Goal: Task Accomplishment & Management: Complete application form

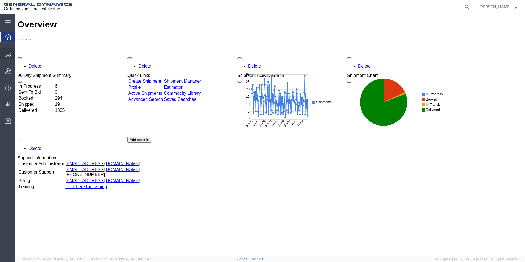
click at [0, 0] on span "Create Shipment" at bounding box center [0, 0] width 0 height 0
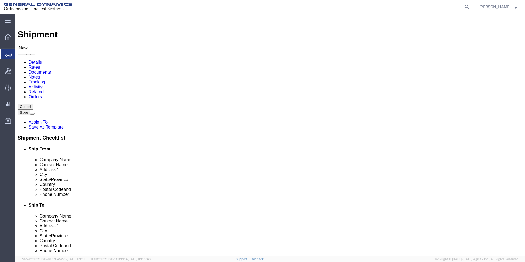
select select
drag, startPoint x: 105, startPoint y: 99, endPoint x: 171, endPoint y: 123, distance: 70.4
select select "MYPROFILE"
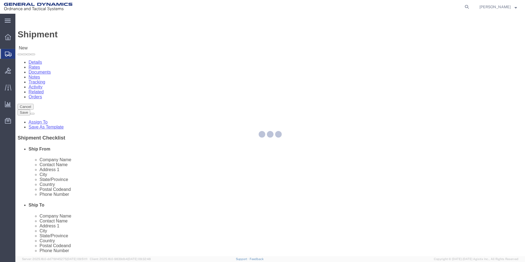
select select "PA"
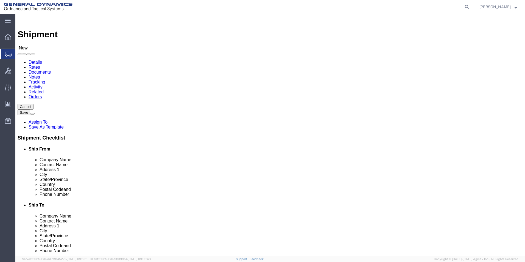
click input "text"
drag, startPoint x: 303, startPoint y: 104, endPoint x: 236, endPoint y: 103, distance: 66.5
click div "Company Name Mend Tech"
paste input "Inc"
type input "Mend Tech Inc"
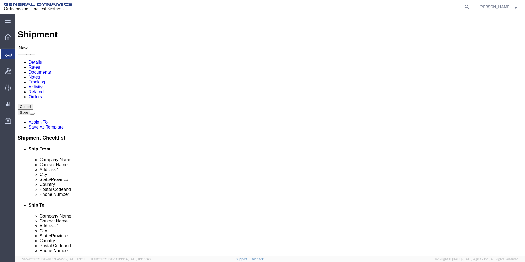
click input "text"
paste input "[PERSON_NAME]"
type input "[PERSON_NAME]"
click input "text"
paste input "[STREET_ADDRESS][PERSON_NAME]"
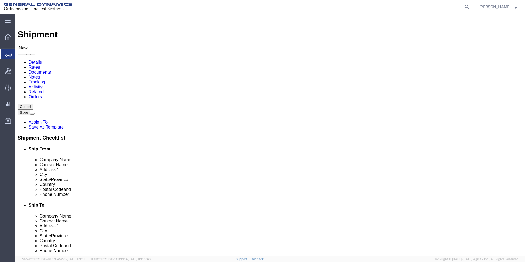
type input "[STREET_ADDRESS][PERSON_NAME]"
click input "text"
paste input "Garfield"
type input "Garfield"
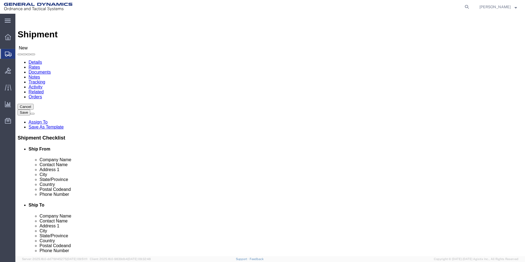
click input "Postal Code"
paste input "07026"
type input "07026"
click input "text"
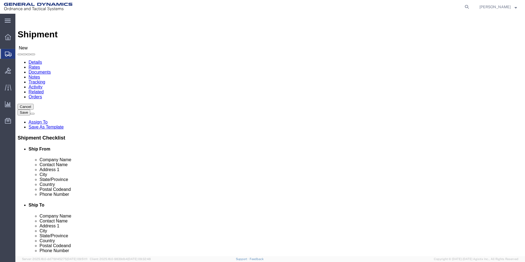
paste input "[PHONE_NUMBER]"
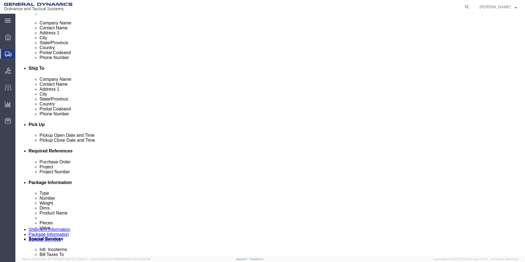
scroll to position [137, 0]
type input "[PHONE_NUMBER]"
click div "[DATE] 11:00 AM"
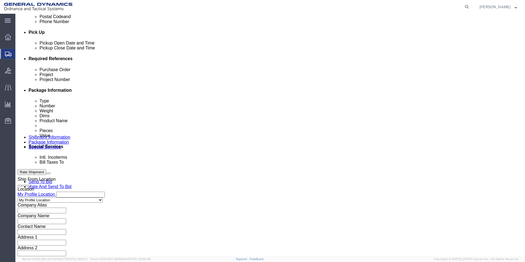
click input "12:00 AM"
type input "12:00 PM"
click button "Apply"
click input "text"
type input "NA"
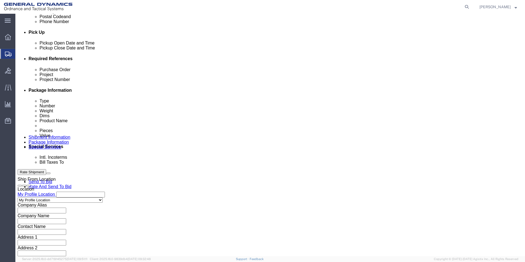
click input "text"
type input "NA"
click input "text"
type input "NA"
click button "Continue"
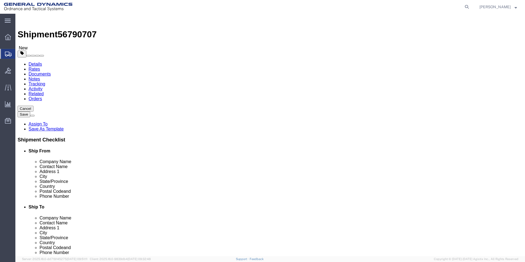
click select "Select Bale(s) Basket(s) Bolt(s) Bottle(s) Buckets Bulk Bundle(s) Can(s) Cardbo…"
select select "SKID"
click select "Select Bale(s) Basket(s) Bolt(s) Bottle(s) Buckets Bulk Bundle(s) Can(s) Cardbo…"
click input "text"
type input "30"
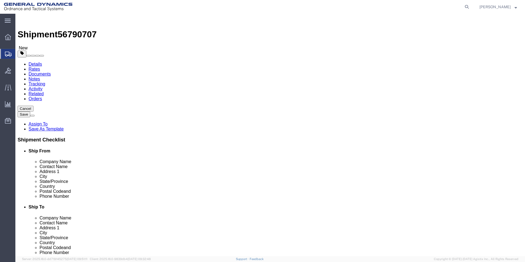
click input "text"
type input "30"
click input "text"
type input "18"
click input "0.00"
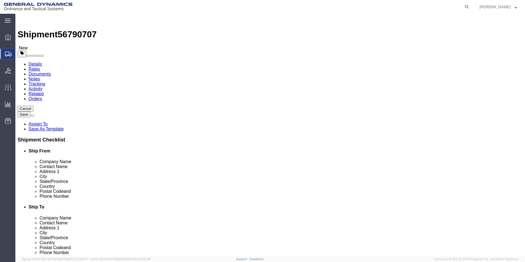
type input "130.00"
click link "Add Content"
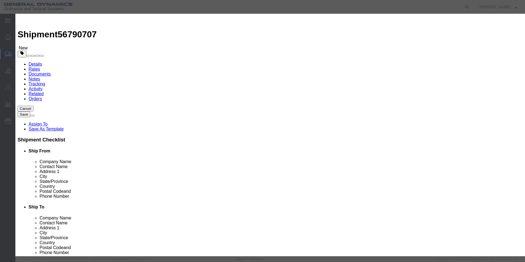
click input "text"
type input "120mm Nosing Coil"
click div "0"
click input "0"
type input "1"
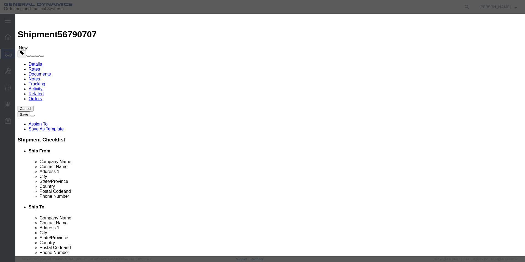
drag, startPoint x: 135, startPoint y: 70, endPoint x: 141, endPoint y: 70, distance: 5.8
click label "Class"
click input "text"
type input "5000"
click select "Select 50 55 60 65 70 85 92.5 100 125 175 250 300 400"
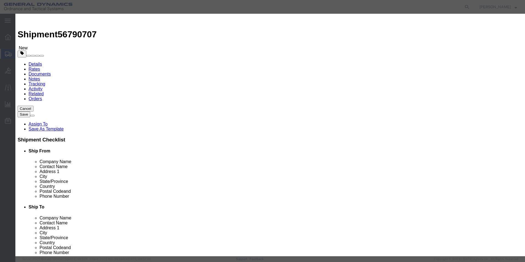
select select "50"
click select "Select 50 55 60 65 70 85 92.5 100 125 175 250 300 400"
click button "Save & Close"
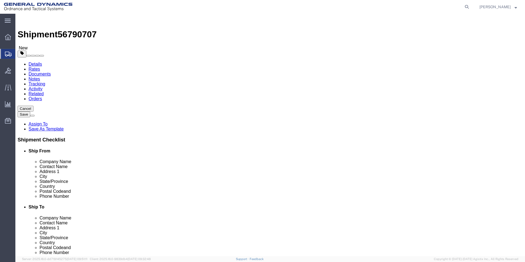
click button "Rate Shipment"
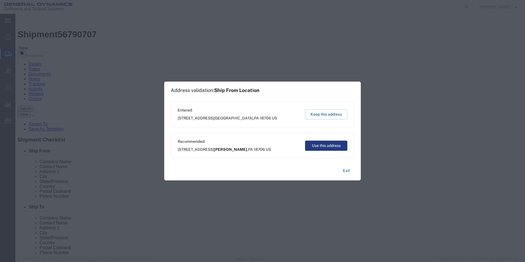
click at [323, 138] on div "Recommended: [STREET_ADDRESS][PERSON_NAME] Use this address" at bounding box center [263, 146] width 184 height 26
click at [323, 141] on button "Use this address" at bounding box center [326, 146] width 42 height 10
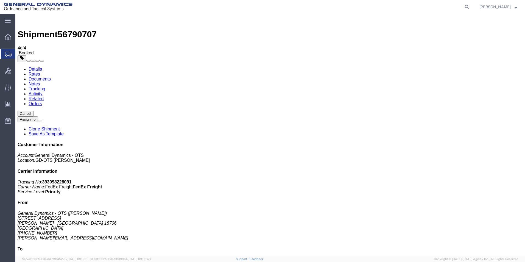
click at [38, 67] on link "Details" at bounding box center [35, 69] width 13 height 5
click p "Schedule pickup request"
click link "Schedule pickup request"
